Goal: Information Seeking & Learning: Understand process/instructions

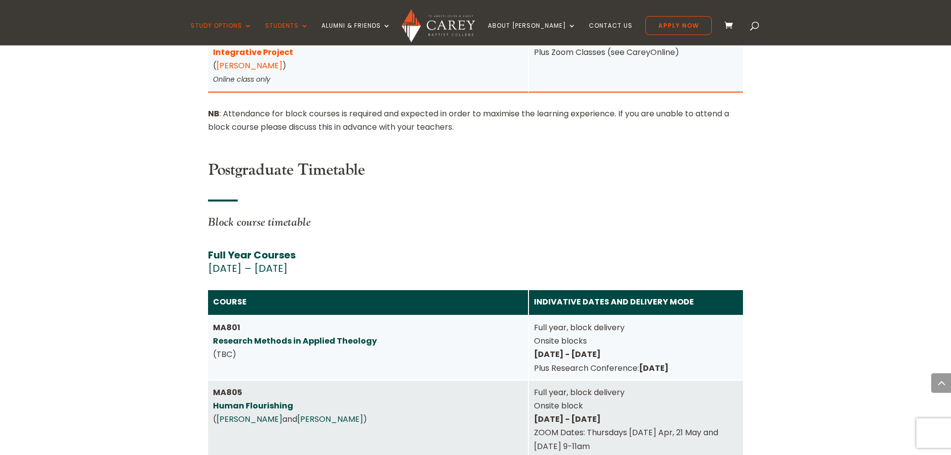
scroll to position [4195, 0]
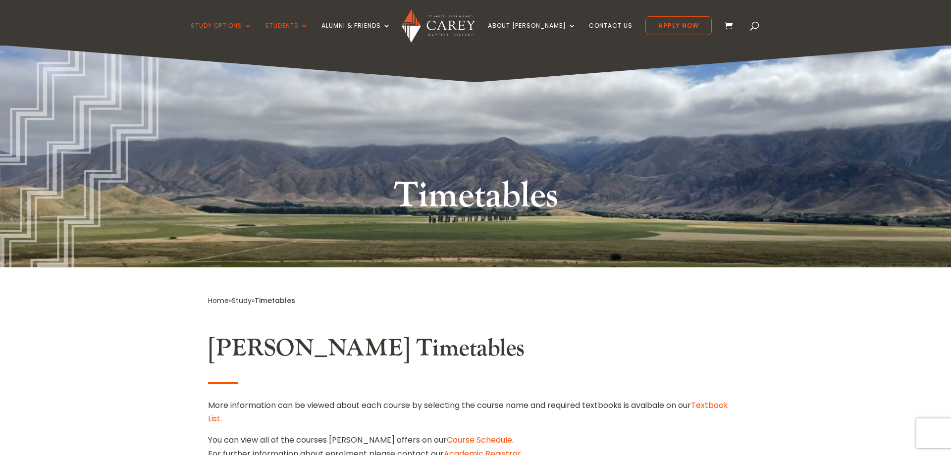
drag, startPoint x: 951, startPoint y: 182, endPoint x: 946, endPoint y: 66, distance: 116.1
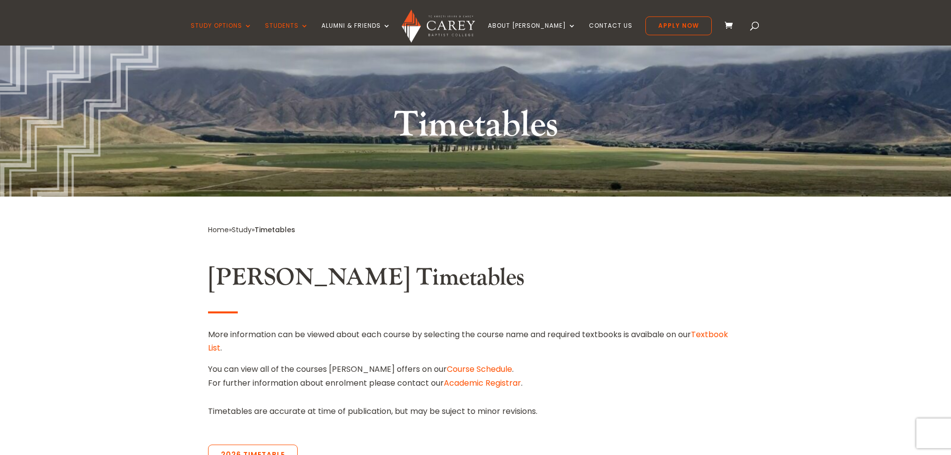
scroll to position [51, 0]
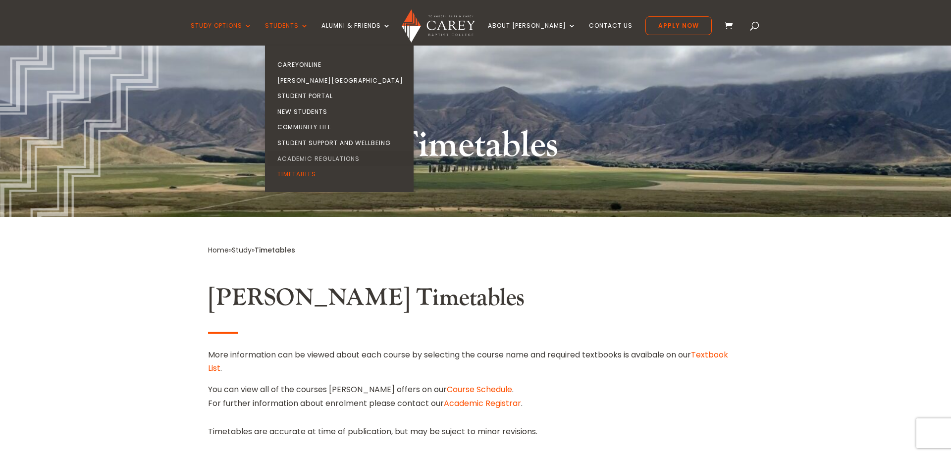
click at [314, 156] on link "Academic Regulations" at bounding box center [342, 159] width 149 height 16
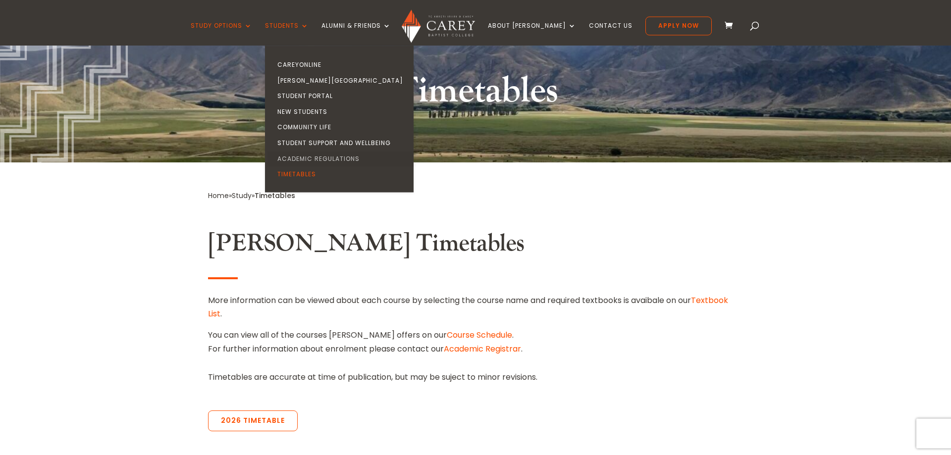
scroll to position [152, 0]
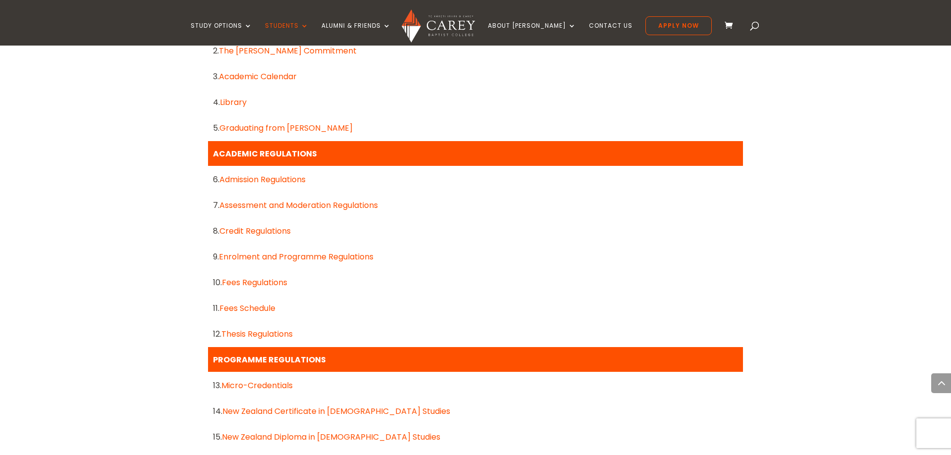
scroll to position [556, 0]
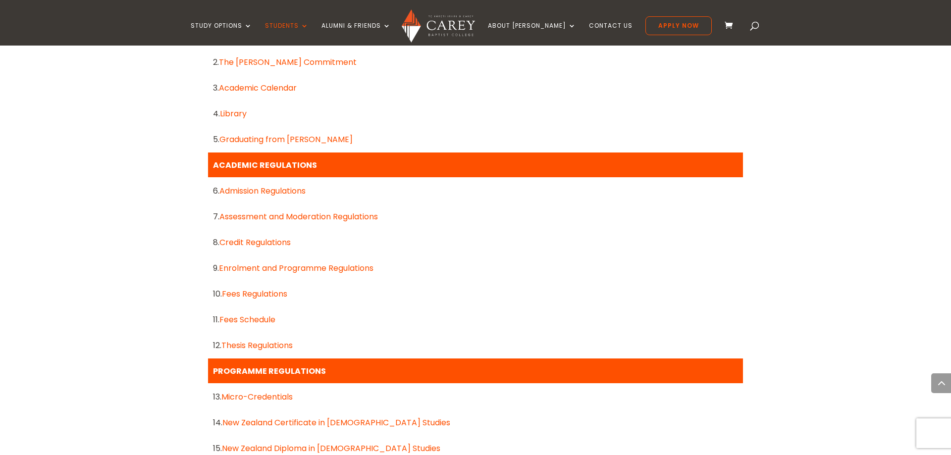
click at [288, 267] on link "Enrolment and Programme Regulations" at bounding box center [296, 268] width 155 height 11
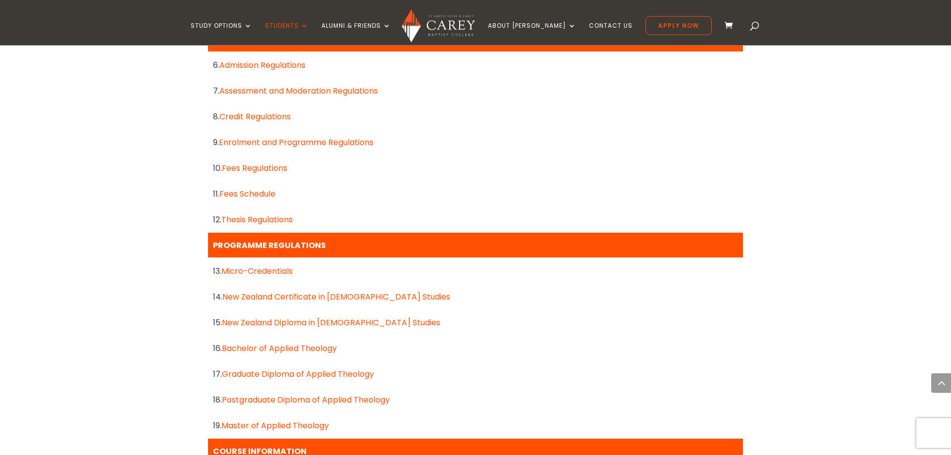
scroll to position [708, 0]
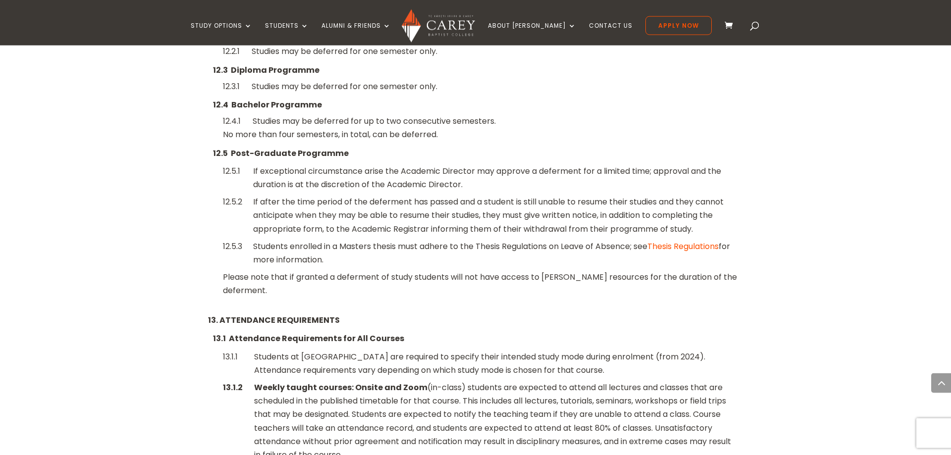
scroll to position [2375, 0]
